Goal: Find specific page/section: Find specific page/section

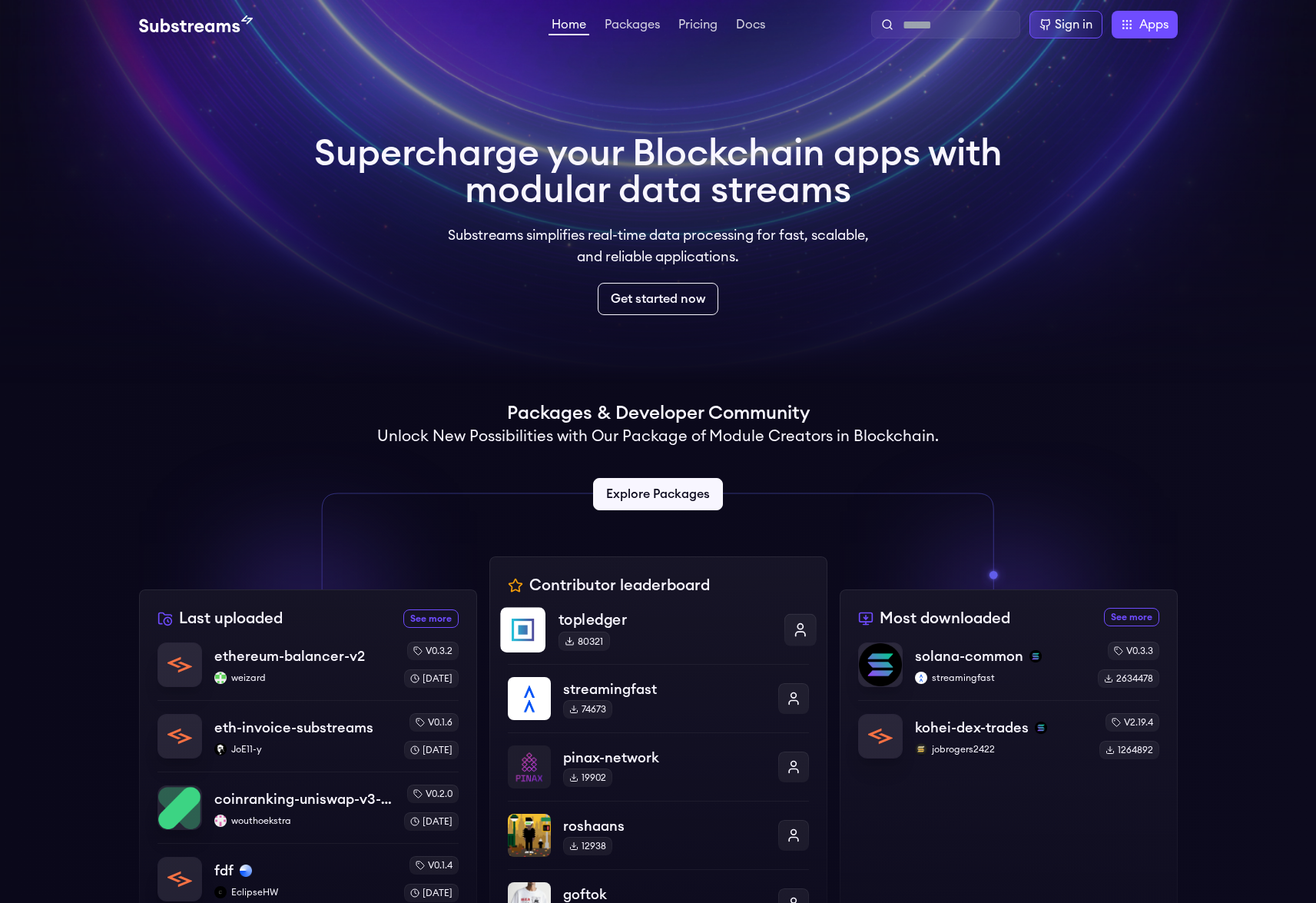
click at [582, 618] on p "topledger" at bounding box center [664, 620] width 213 height 22
click at [308, 670] on div "ethereum-balancer-v2 weizard" at bounding box center [302, 665] width 180 height 39
